Goal: Task Accomplishment & Management: Use online tool/utility

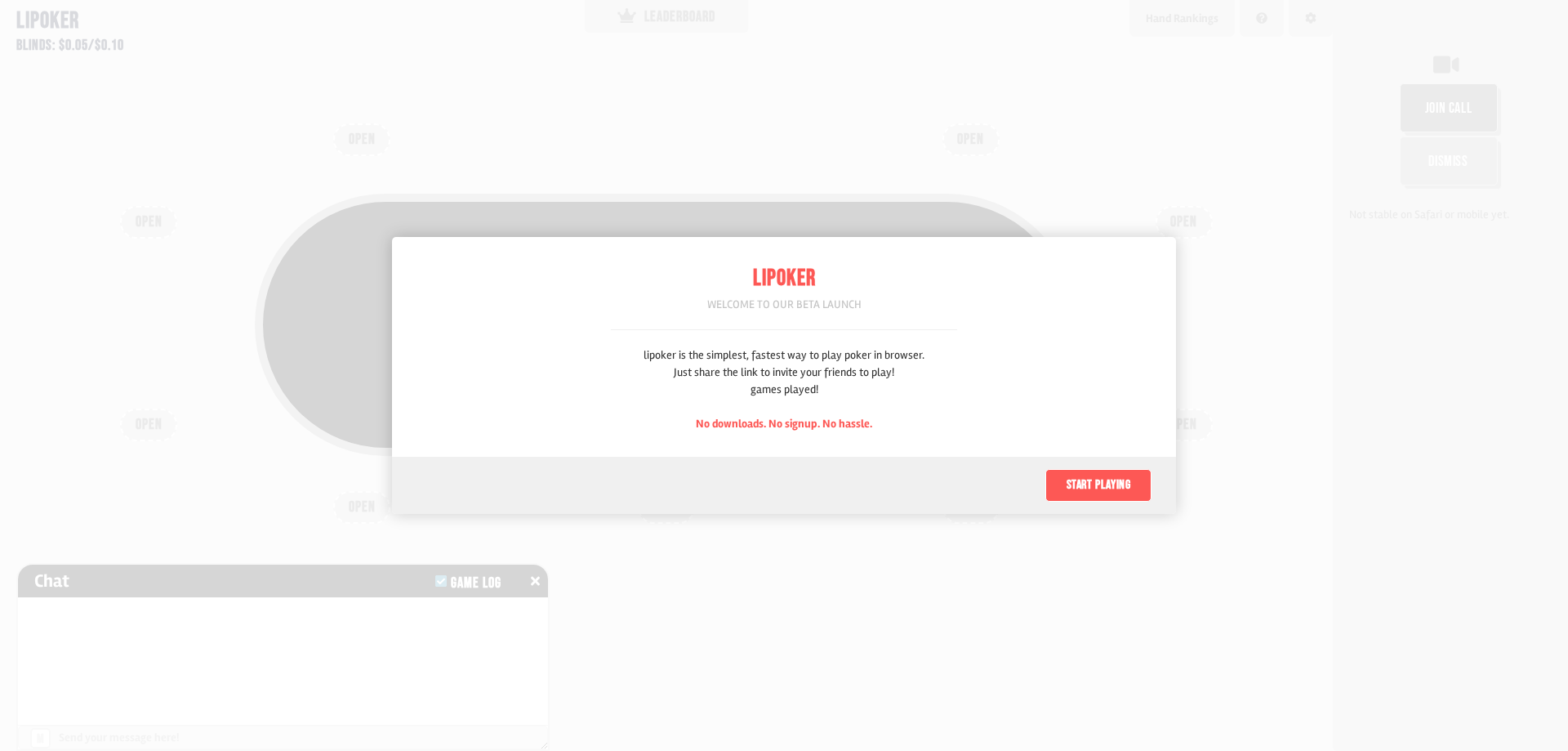
scroll to position [82, 0]
click at [1079, 489] on button "Start playing" at bounding box center [1099, 484] width 106 height 32
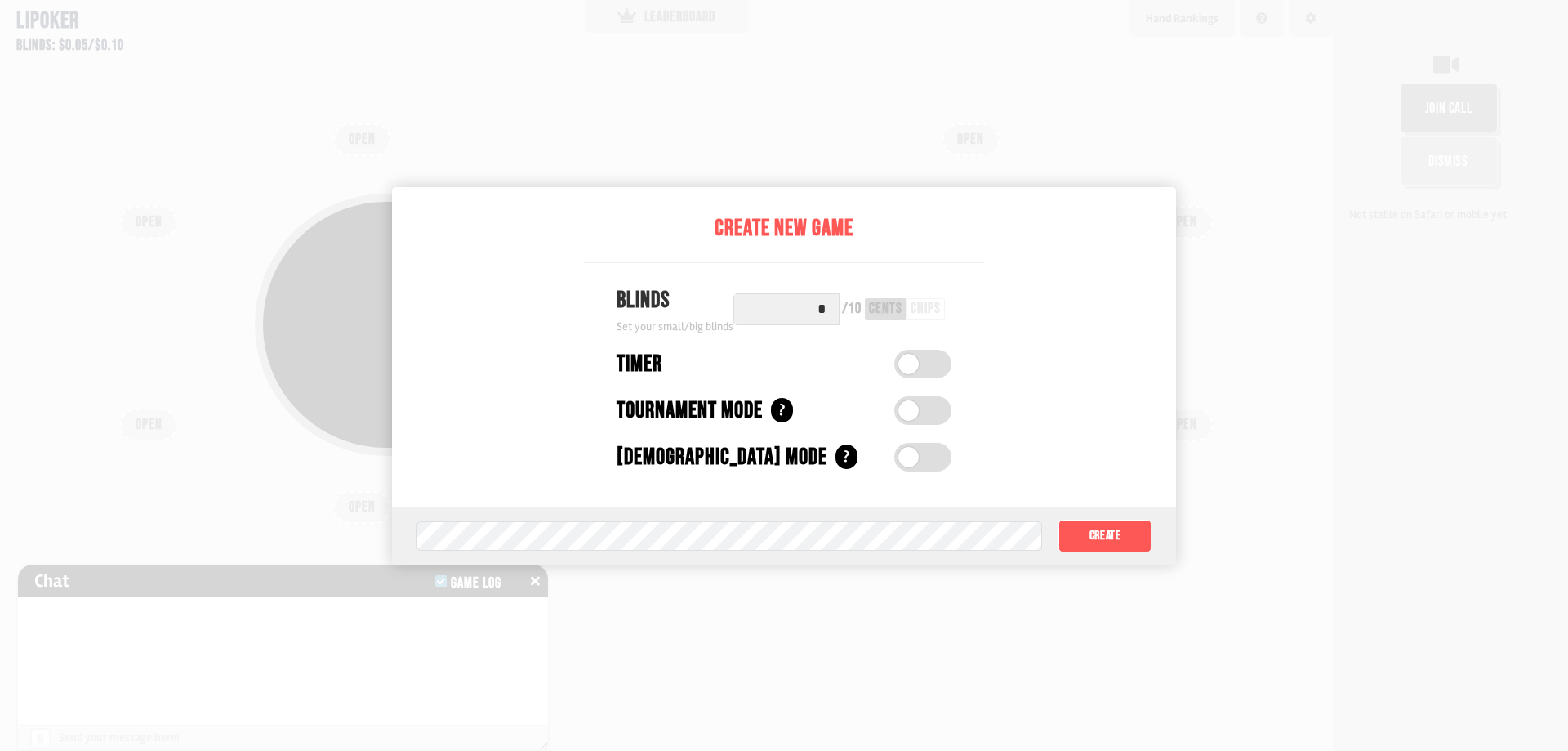
click at [910, 411] on span at bounding box center [909, 411] width 20 height 20
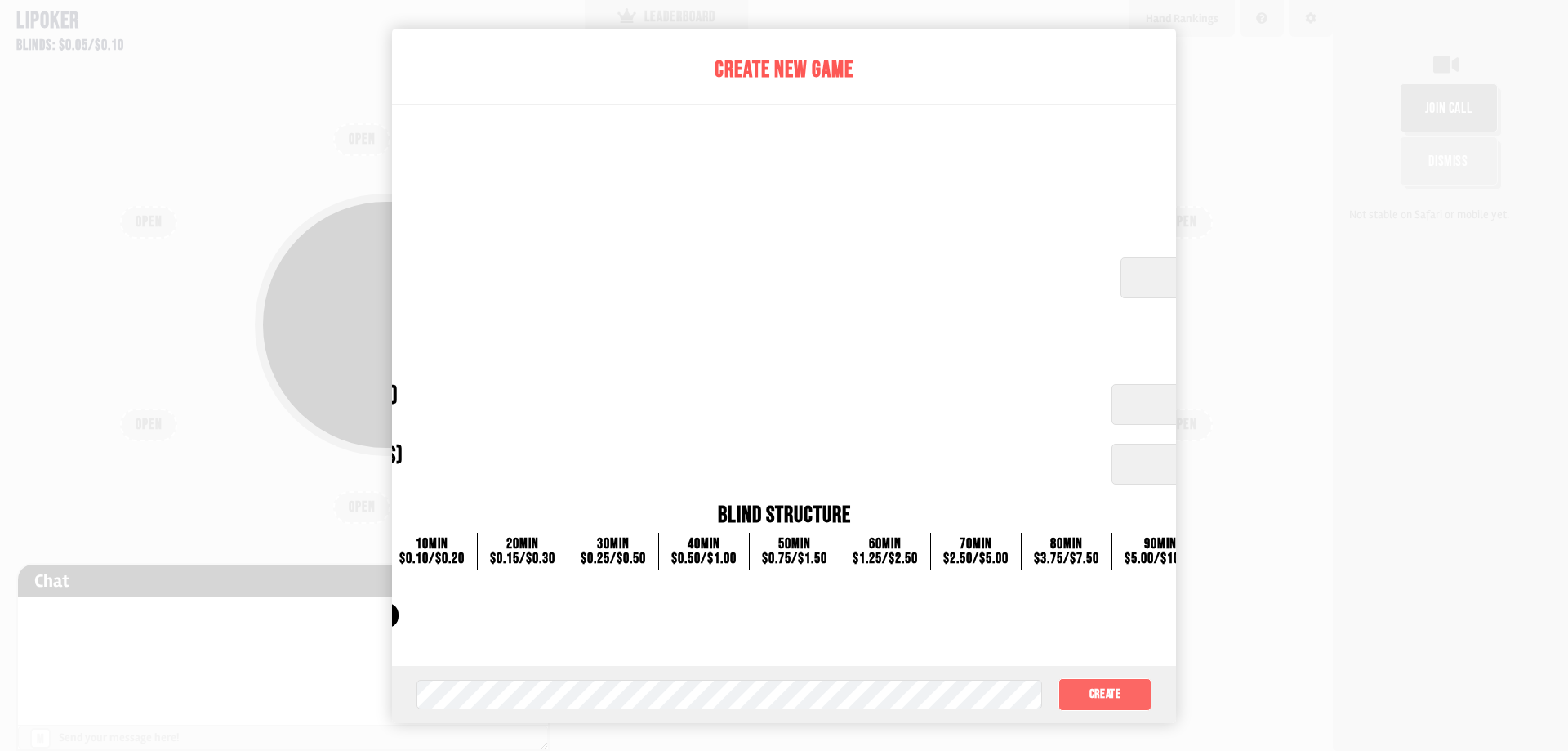
click at [1129, 693] on button "Create" at bounding box center [1105, 694] width 93 height 32
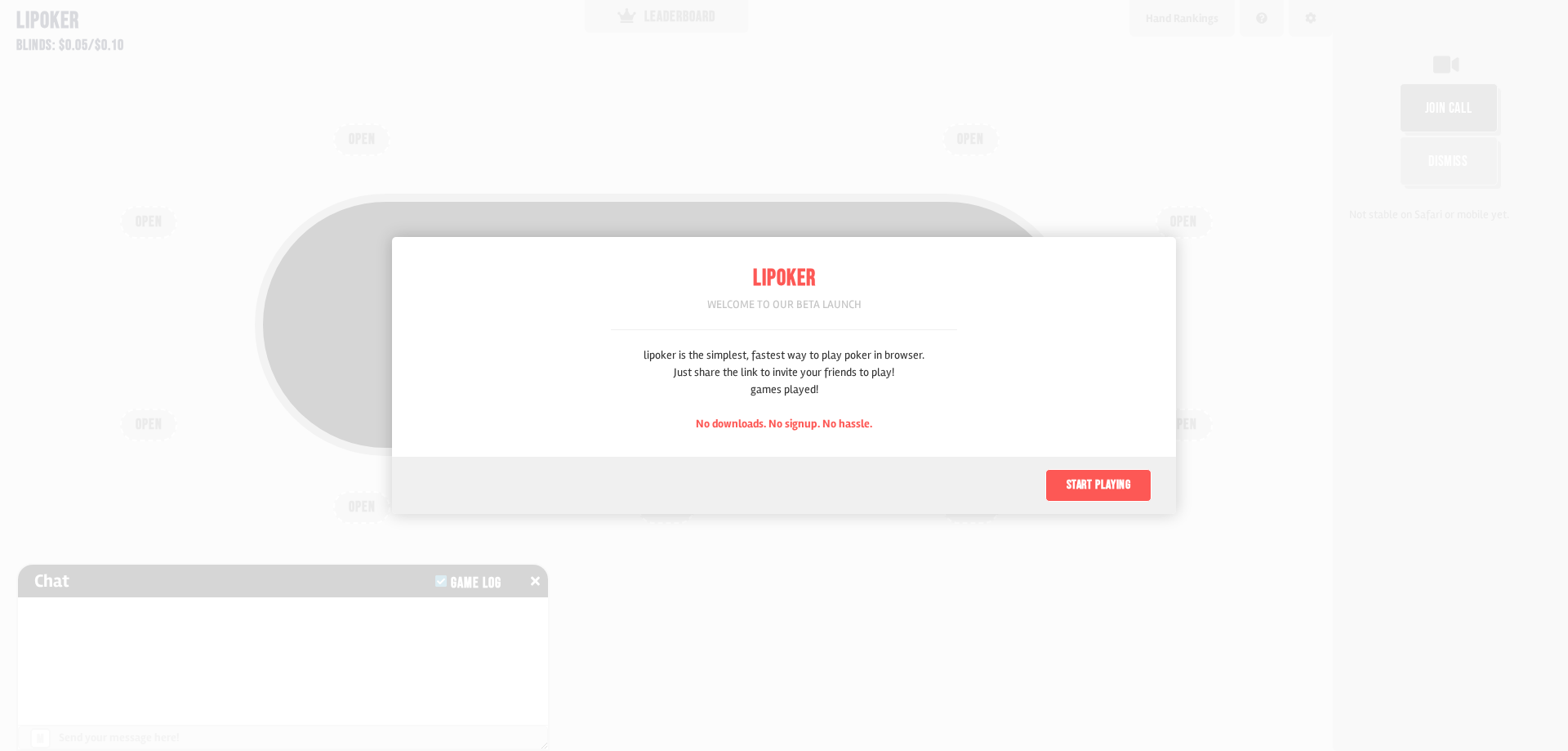
scroll to position [82, 0]
click at [1097, 495] on button "Start playing" at bounding box center [1099, 484] width 106 height 32
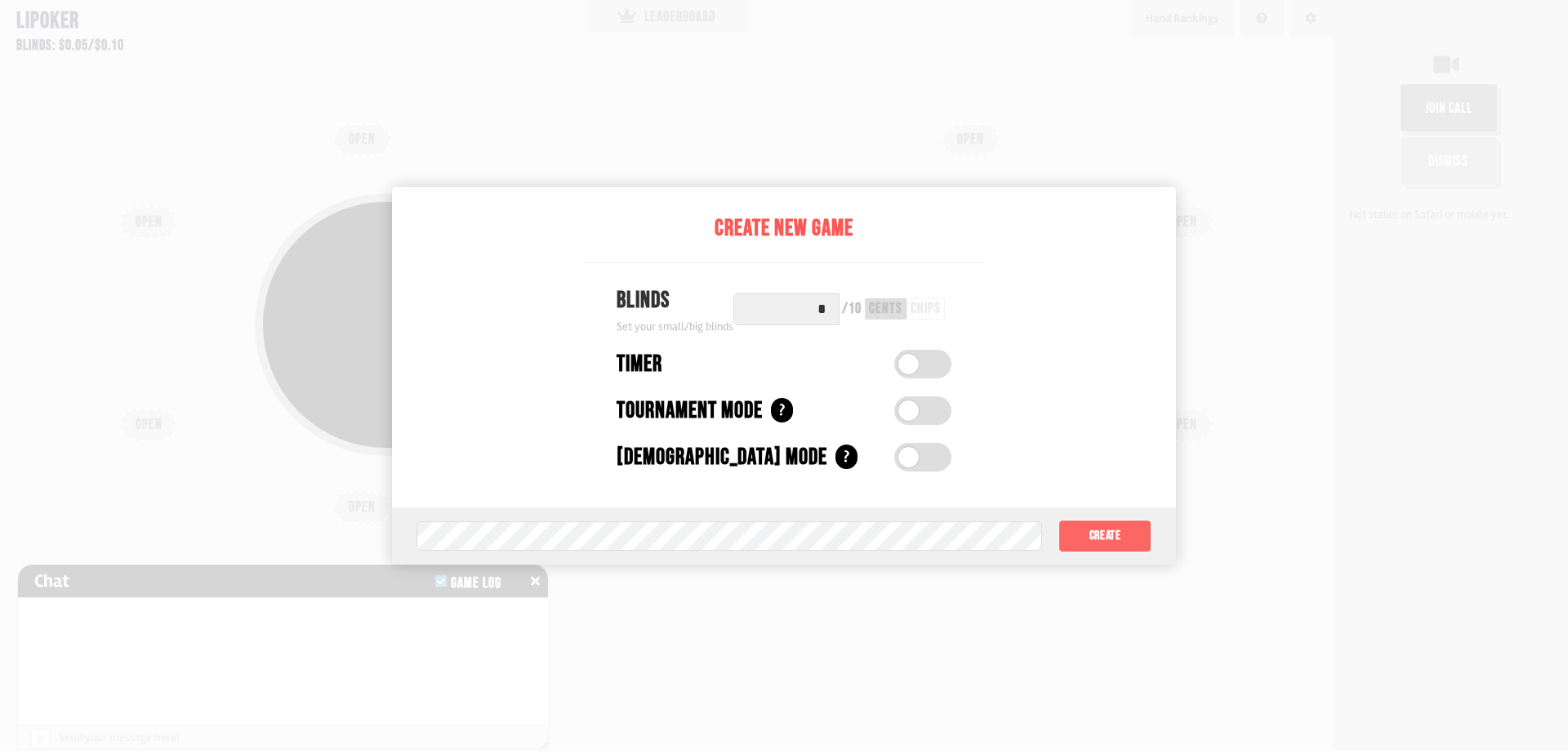
click at [1131, 526] on button "Create" at bounding box center [1105, 535] width 93 height 32
